Goal: Task Accomplishment & Management: Manage account settings

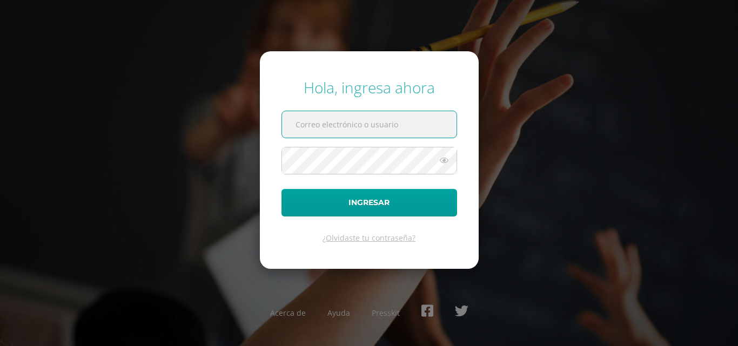
click at [350, 126] on input "text" at bounding box center [369, 124] width 175 height 26
type input "michel.rivas@liceoguatemala.edu.gt"
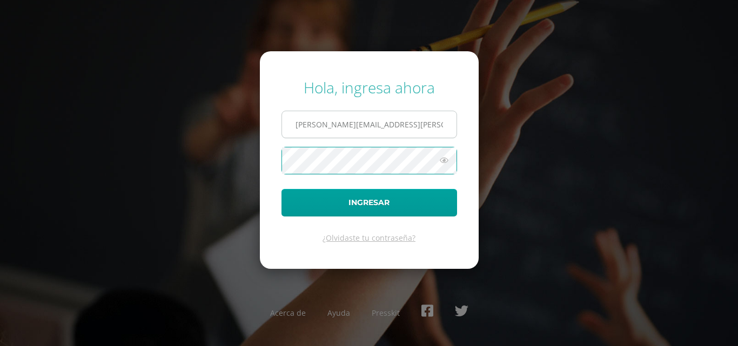
click at [281, 189] on button "Ingresar" at bounding box center [369, 203] width 176 height 28
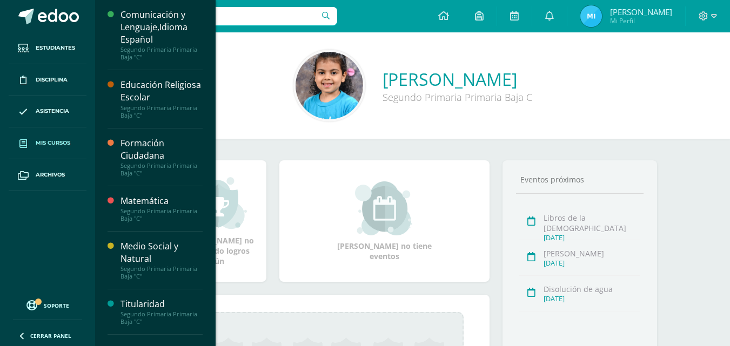
click at [49, 149] on link "Mis cursos" at bounding box center [48, 144] width 78 height 32
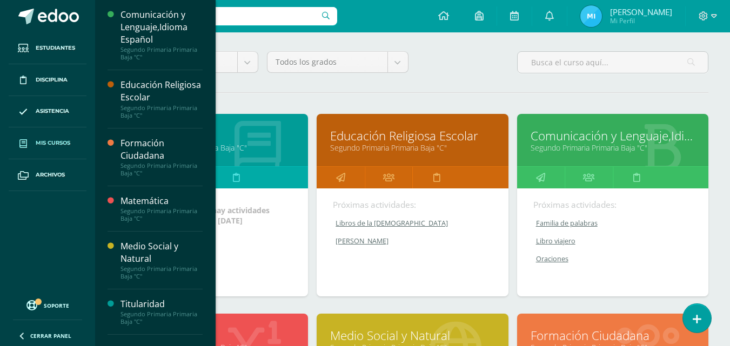
scroll to position [86, 0]
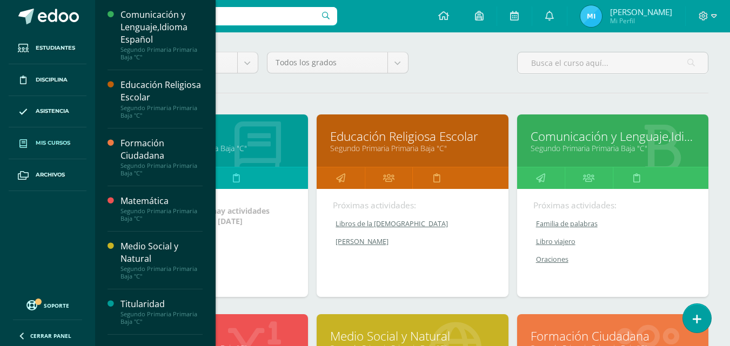
click at [468, 82] on div "Todos los niveles Todos los niveles Nuevo Ingreso Bachillerato Primaria Baja Pr…" at bounding box center [412, 67] width 600 height 31
click at [618, 146] on link "Segundo Primaria Primaria Baja "C"" at bounding box center [613, 148] width 164 height 10
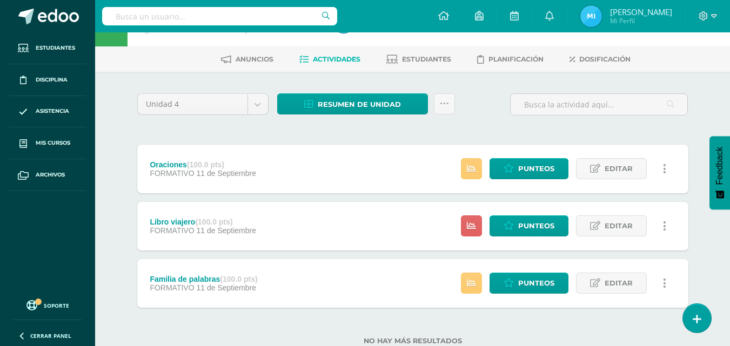
scroll to position [54, 0]
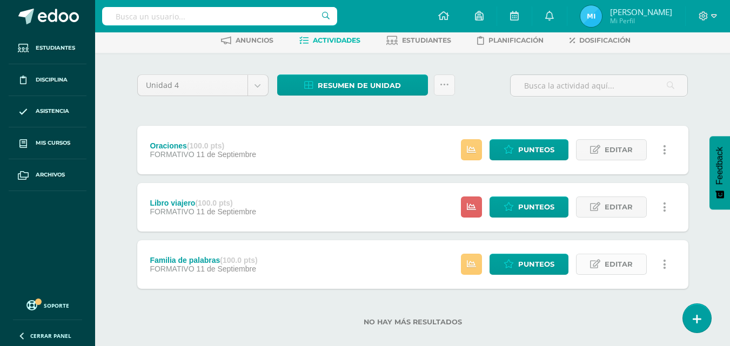
click at [622, 264] on span "Editar" at bounding box center [619, 264] width 28 height 20
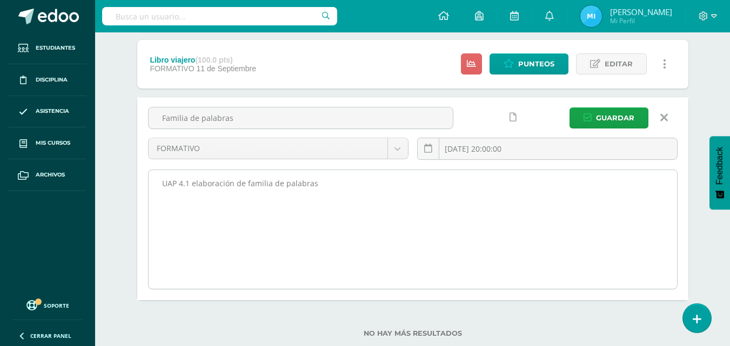
scroll to position [216, 0]
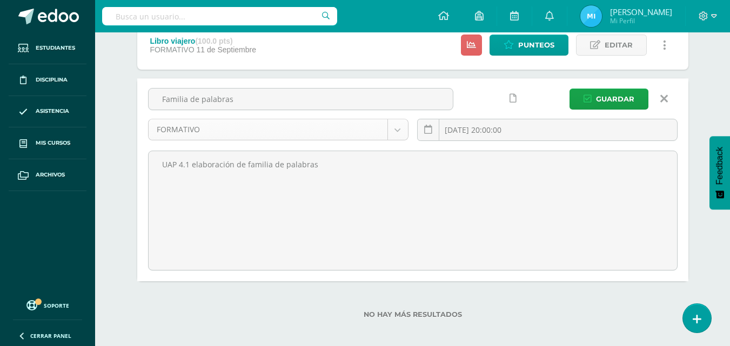
click at [400, 126] on body "Estudiantes Disciplina Asistencia Mis cursos Archivos Soporte Centro de ayuda Ú…" at bounding box center [365, 68] width 730 height 569
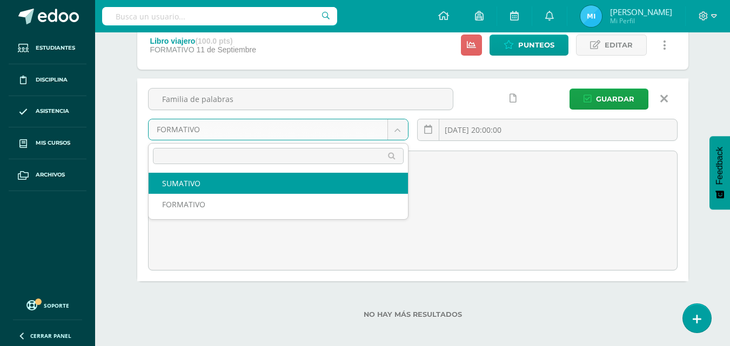
select select "206665"
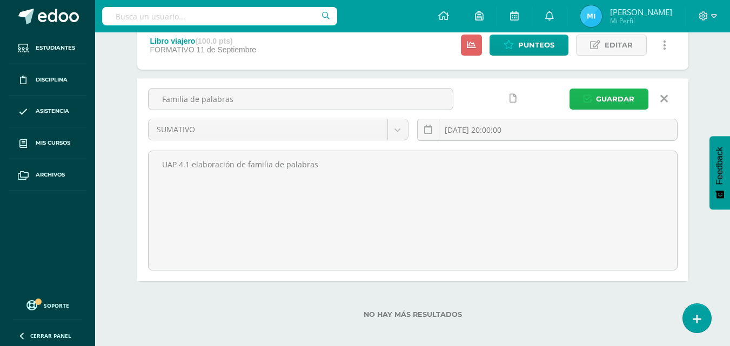
click at [631, 98] on span "Guardar" at bounding box center [615, 99] width 38 height 20
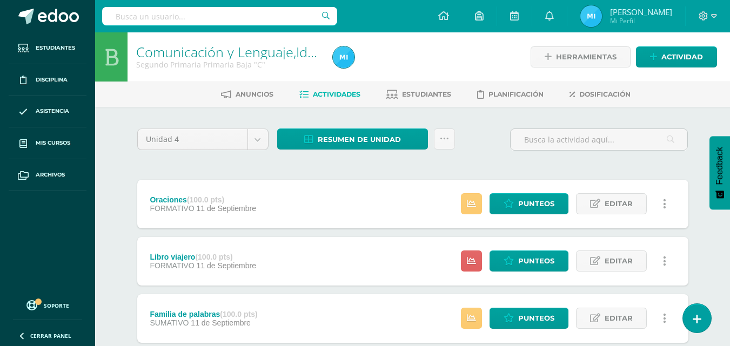
scroll to position [54, 0]
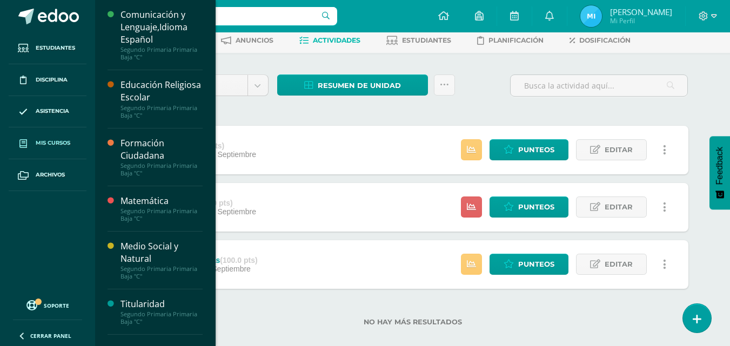
click at [65, 140] on span "Mis cursos" at bounding box center [53, 143] width 35 height 9
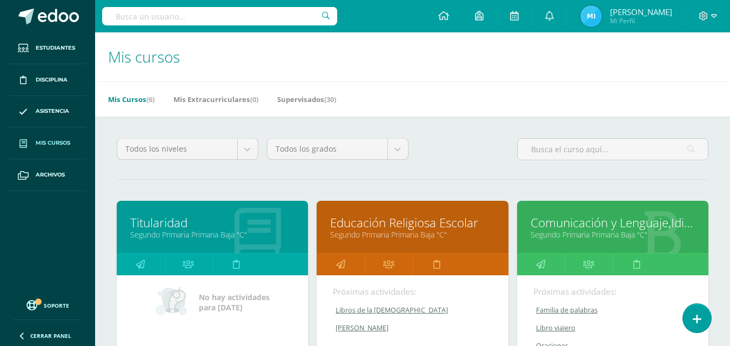
click at [453, 81] on h1 "Mis cursos" at bounding box center [412, 56] width 609 height 49
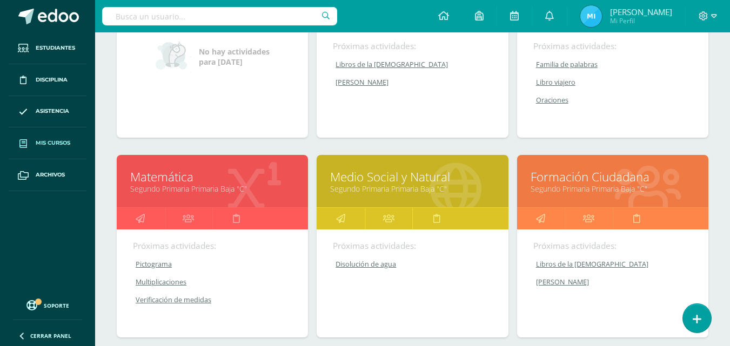
scroll to position [270, 0]
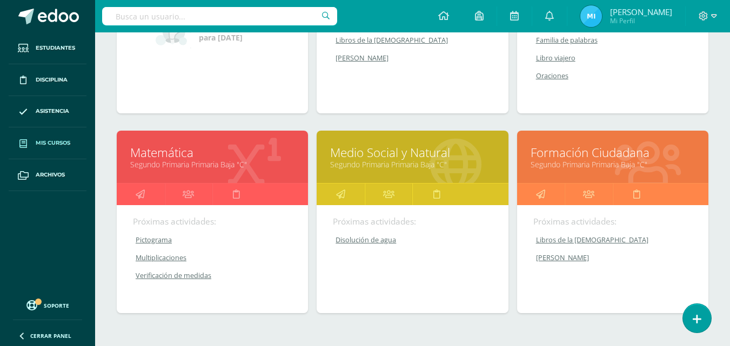
click at [146, 237] on link "Pictograma" at bounding box center [213, 240] width 160 height 9
click at [157, 237] on link "Pictograma" at bounding box center [213, 240] width 160 height 9
click at [191, 152] on link "Matemática" at bounding box center [212, 152] width 164 height 17
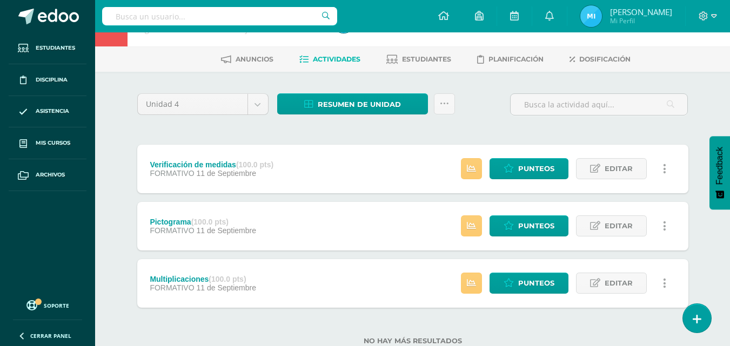
scroll to position [54, 0]
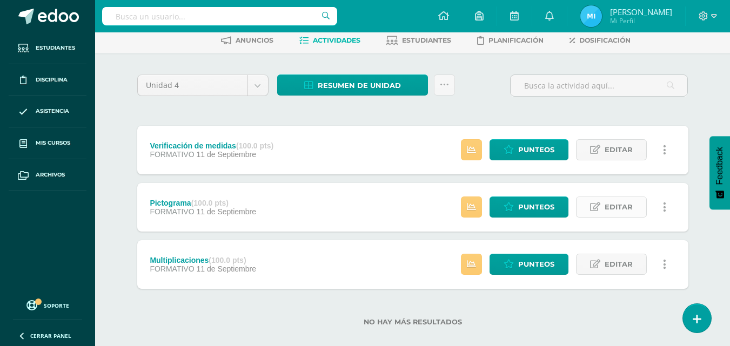
click at [619, 210] on span "Editar" at bounding box center [619, 207] width 28 height 20
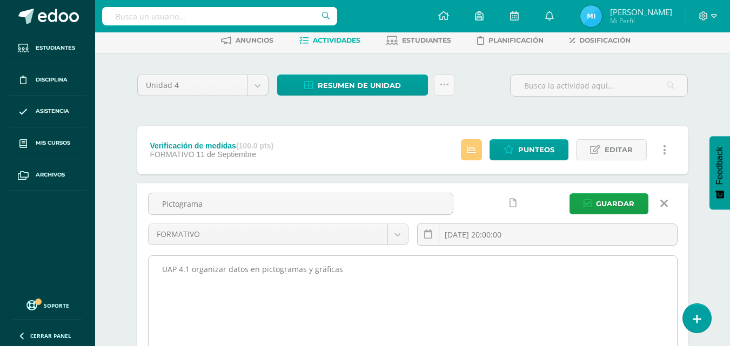
scroll to position [108, 0]
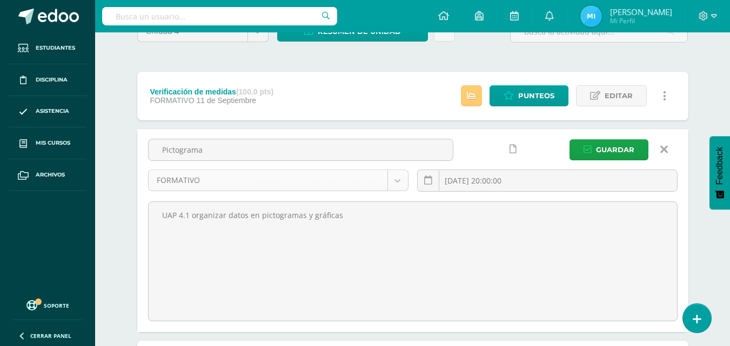
click at [396, 173] on body "Estudiantes Disciplina Asistencia Mis cursos Archivos Soporte Centro de ayuda Ú…" at bounding box center [365, 176] width 730 height 569
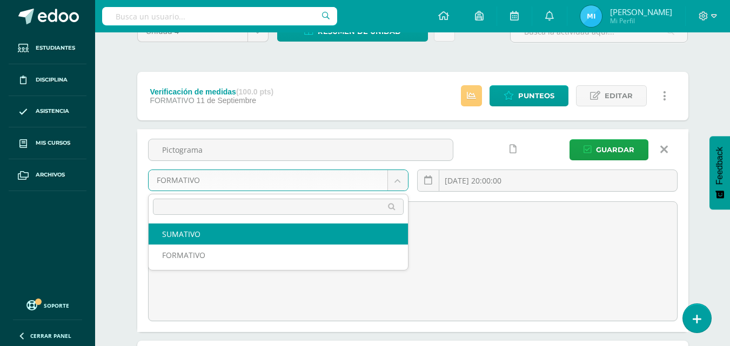
select select "206340"
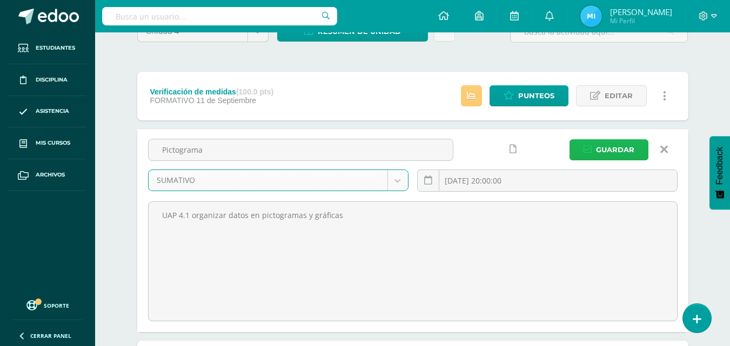
click at [629, 147] on span "Guardar" at bounding box center [615, 150] width 38 height 20
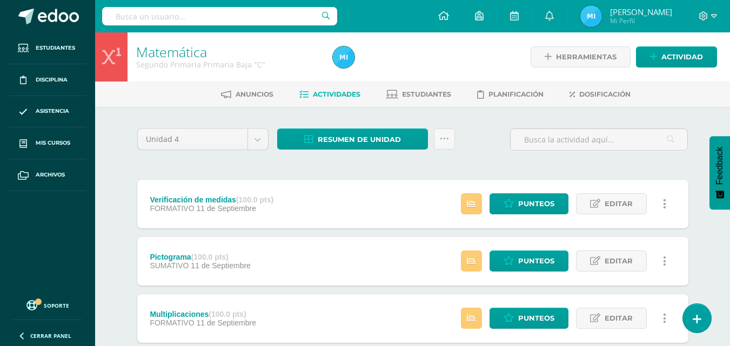
click at [581, 164] on div "Unidad 4 Unidad 1 Unidad 2 Unidad 3 Unidad 4 Resumen de unidad Descargar como H…" at bounding box center [413, 261] width 560 height 265
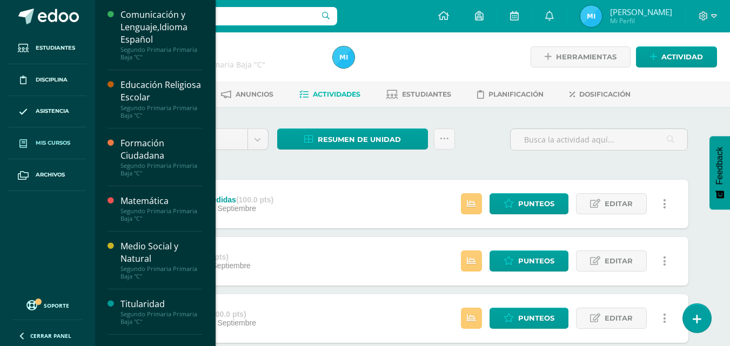
click at [74, 148] on link "Mis cursos" at bounding box center [48, 144] width 78 height 32
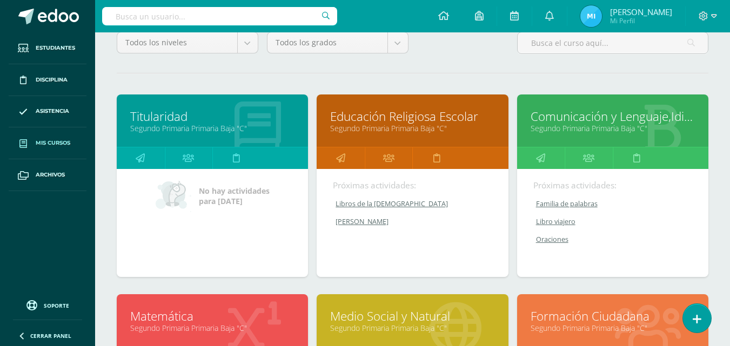
scroll to position [108, 0]
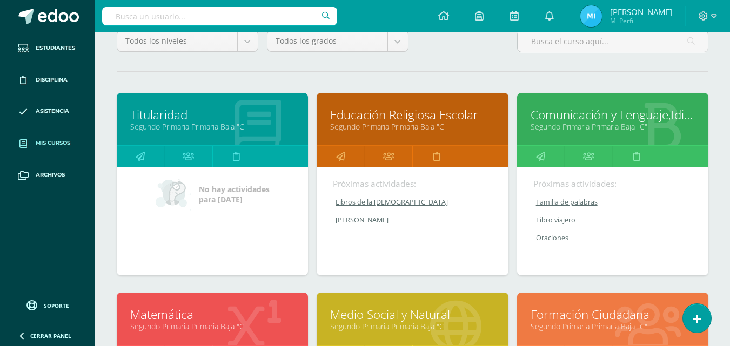
click at [604, 120] on link "Comunicación y Lenguaje,Idioma Español" at bounding box center [613, 114] width 164 height 17
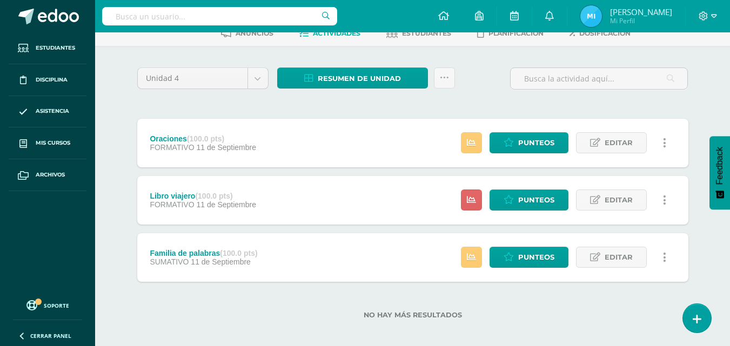
scroll to position [69, 0]
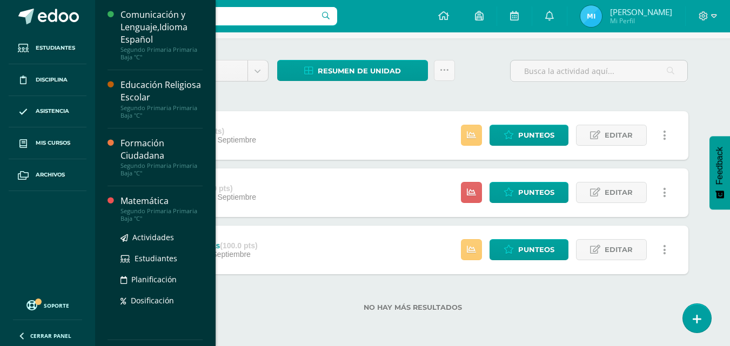
click at [144, 204] on div "Matemática" at bounding box center [161, 201] width 82 height 12
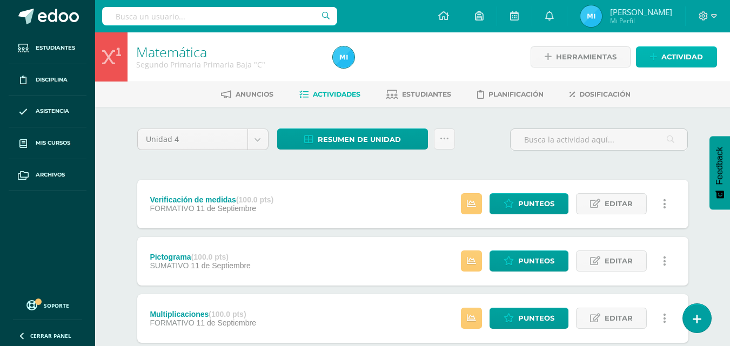
click at [678, 59] on span "Actividad" at bounding box center [682, 57] width 42 height 20
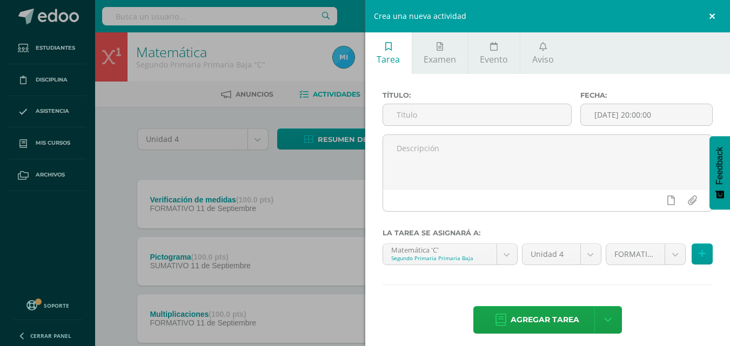
click at [718, 12] on link at bounding box center [714, 16] width 32 height 32
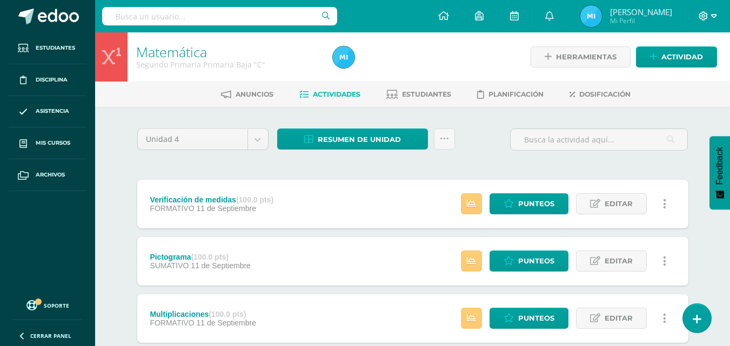
click at [715, 18] on icon at bounding box center [714, 16] width 6 height 10
click at [693, 77] on span "Cerrar sesión" at bounding box center [679, 74] width 49 height 10
